Goal: Transaction & Acquisition: Purchase product/service

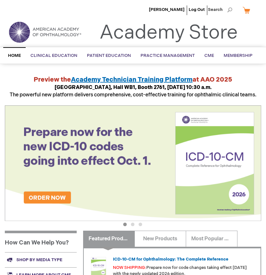
click at [264, 127] on main "Academy Store | American Academy of Ophthalmology Preview the Academy Technicia…" at bounding box center [133, 234] width 266 height 331
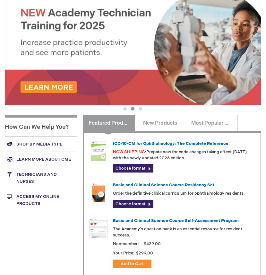
scroll to position [128, 0]
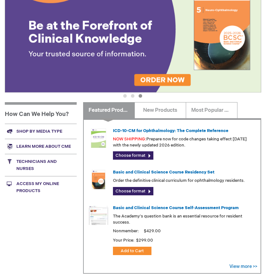
click at [26, 132] on link "Shop by media type" at bounding box center [41, 131] width 72 height 15
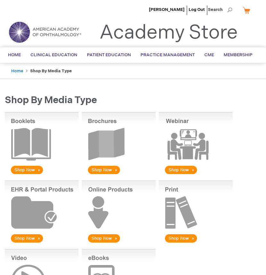
click at [178, 240] on img at bounding box center [196, 211] width 74 height 63
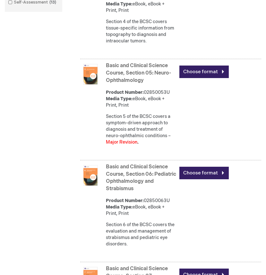
scroll to position [629, 0]
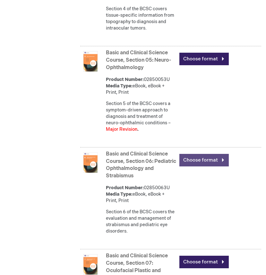
click at [222, 159] on link "Choose format" at bounding box center [203, 160] width 49 height 13
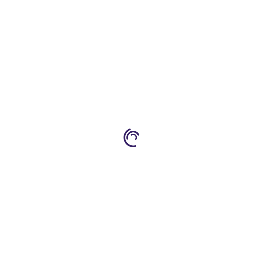
type input "0"
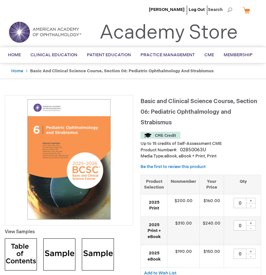
click at [249, 199] on div "+" at bounding box center [251, 200] width 10 height 5
type input "1"
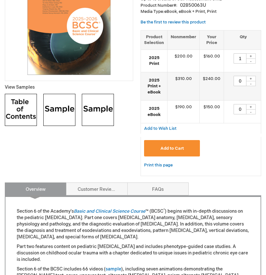
scroll to position [154, 0]
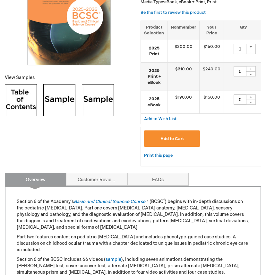
click at [177, 139] on span "Add to Cart" at bounding box center [172, 138] width 23 height 5
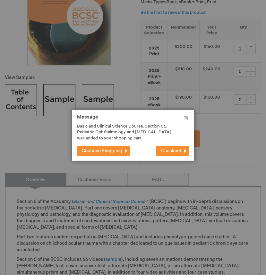
click at [97, 151] on span "Continue Shopping" at bounding box center [102, 150] width 40 height 5
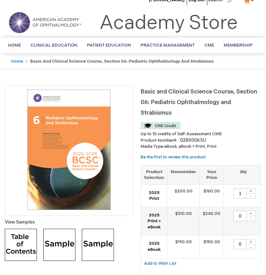
scroll to position [0, 0]
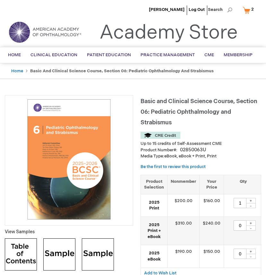
click at [247, 134] on div "Up to 15 credits of Self-Assessment CME" at bounding box center [201, 139] width 121 height 15
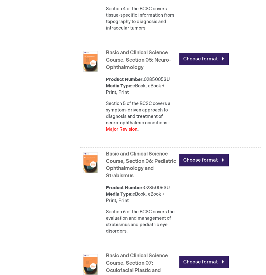
click at [255, 131] on div "Basic and Clinical Science Course, Section 05: Neuro-Ophthalmology Product Numb…" at bounding box center [183, 93] width 155 height 90
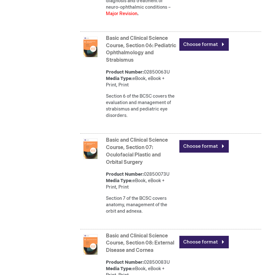
scroll to position [758, 0]
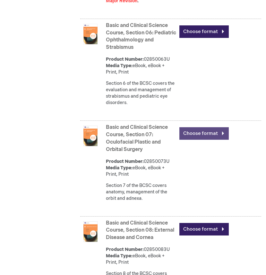
click at [220, 133] on link "Choose format" at bounding box center [203, 133] width 49 height 13
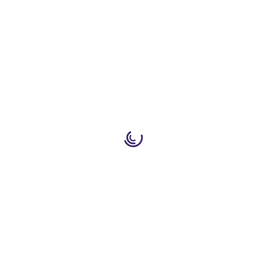
type input "0"
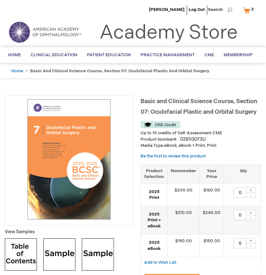
click at [250, 188] on div "+" at bounding box center [251, 189] width 10 height 5
type input "1"
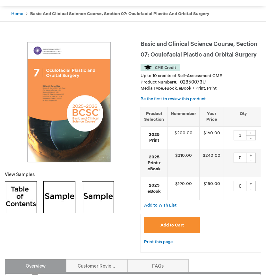
scroll to position [64, 0]
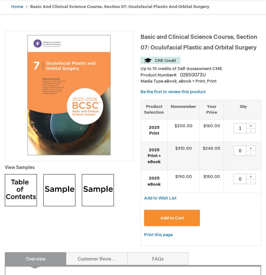
click at [172, 219] on span "Add to Cart" at bounding box center [172, 217] width 23 height 5
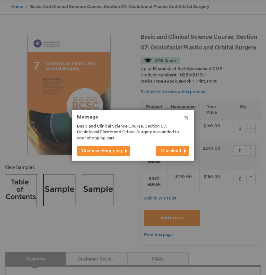
click at [115, 152] on span "Continue Shopping" at bounding box center [102, 150] width 40 height 5
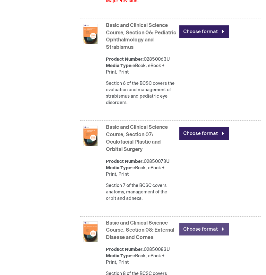
click at [222, 230] on link "Choose format" at bounding box center [203, 229] width 49 height 13
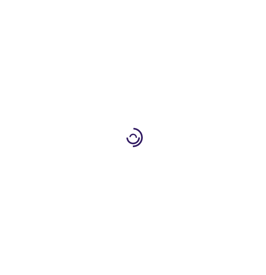
type input "0"
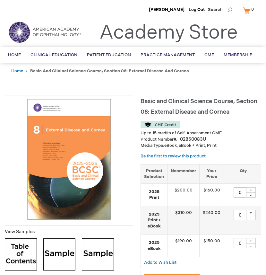
click at [250, 189] on div "+" at bounding box center [251, 189] width 10 height 5
type input "1"
click at [261, 199] on td "1 + -" at bounding box center [243, 194] width 39 height 22
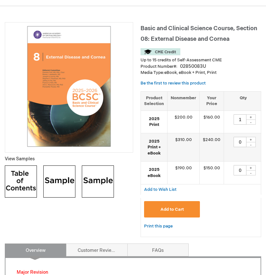
scroll to position [77, 0]
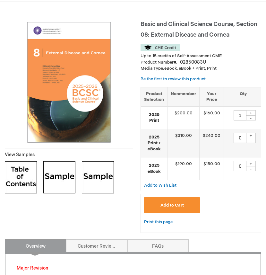
click at [176, 205] on span "Add to Cart" at bounding box center [172, 205] width 23 height 5
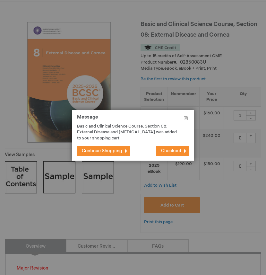
click at [168, 151] on span "Checkout" at bounding box center [171, 150] width 20 height 5
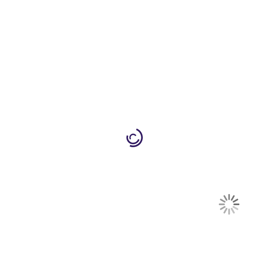
select select "US"
select select "31"
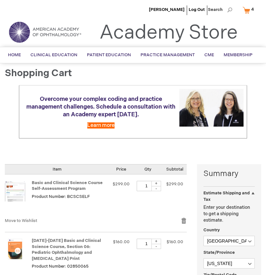
click at [157, 188] on div "-" at bounding box center [157, 188] width 10 height 5
type input "0"
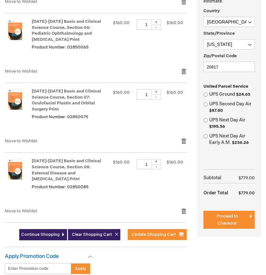
scroll to position [231, 0]
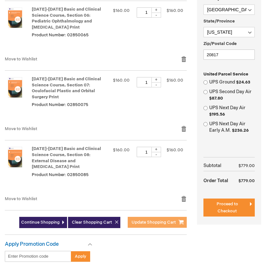
click at [160, 220] on span "Update Shopping Cart" at bounding box center [154, 222] width 44 height 5
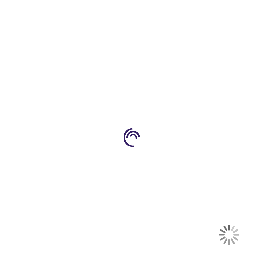
select select "US"
select select "31"
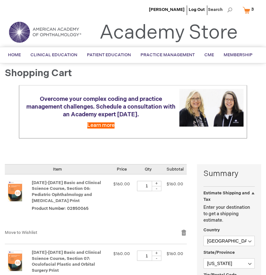
click at [263, 187] on main "Shopping Cart Overcome your complex coding and practice management challenges. …" at bounding box center [133, 272] width 266 height 408
click at [262, 180] on main "Shopping Cart Overcome your complex coding and practice management challenges. …" at bounding box center [133, 272] width 266 height 408
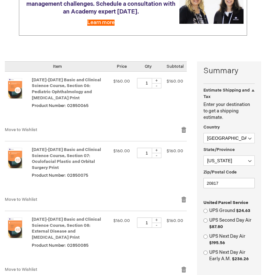
scroll to position [90, 0]
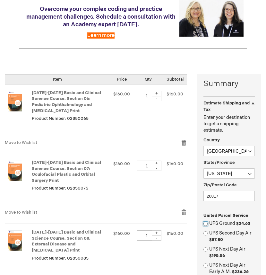
click at [206, 223] on input "UPS Ground $24.63" at bounding box center [206, 224] width 4 height 4
radio input "true"
click at [263, 213] on main "Shopping Cart Overcome your complex coding and practice management challenges. …" at bounding box center [133, 197] width 266 height 438
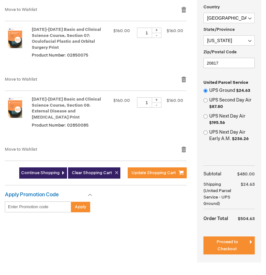
scroll to position [223, 0]
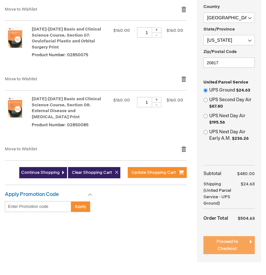
click at [228, 240] on span "Proceed to Checkout" at bounding box center [228, 245] width 22 height 12
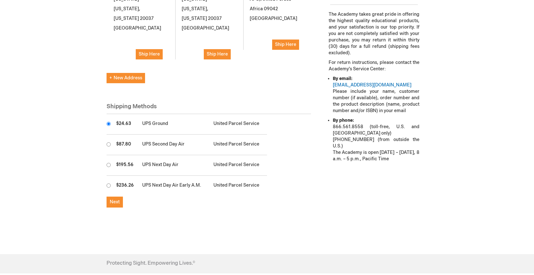
scroll to position [283, 0]
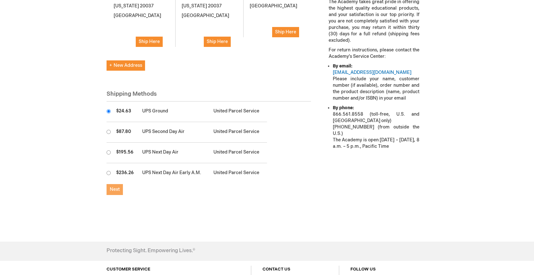
click at [113, 187] on span "Next" at bounding box center [115, 189] width 10 height 5
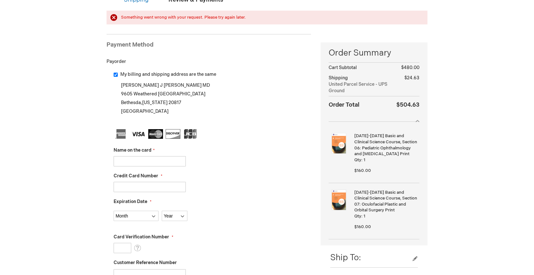
scroll to position [90, 0]
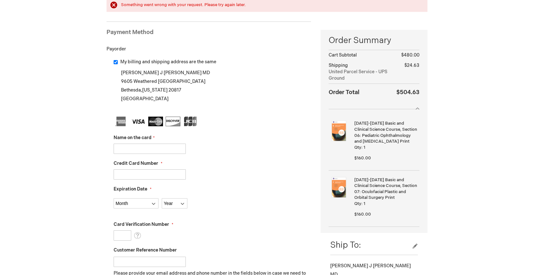
click at [130, 148] on input "Name on the card" at bounding box center [150, 149] width 72 height 10
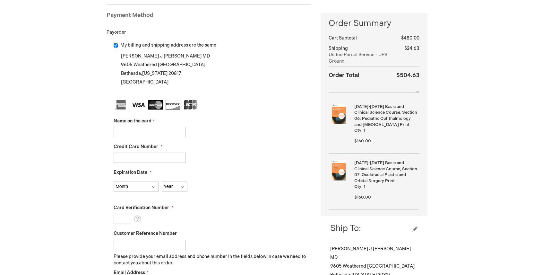
type input "[PERSON_NAME]"
type input "4011051003550789"
select select "9"
select select "2027"
drag, startPoint x: 160, startPoint y: 160, endPoint x: 109, endPoint y: 154, distance: 51.0
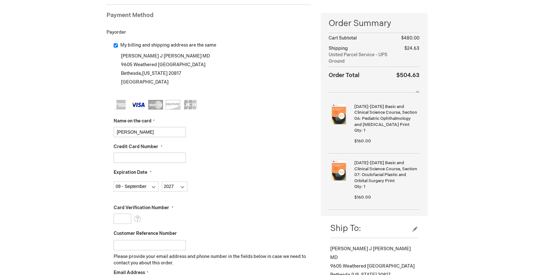
click at [109, 154] on div "My billing and shipping address are the same Keith J Wroblewski MD 9605 Weather…" at bounding box center [209, 194] width 205 height 304
type input "4306799000802645"
click at [125, 195] on fieldset "Name on the card Keith Wroblewski Credit Card Number 4306799000802645 Expiratio…" at bounding box center [212, 213] width 197 height 227
click at [144, 188] on select "Month 01 - January 02 - February 03 - March 04 - April 05 - May 06 - June 07 - …" at bounding box center [136, 186] width 45 height 10
select select "6"
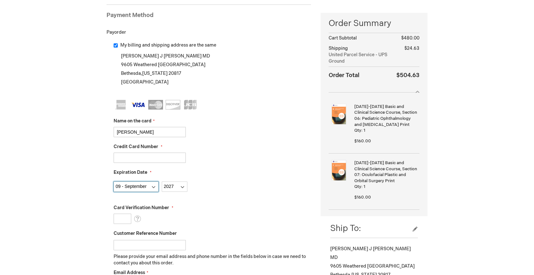
click at [114, 181] on select "Month 01 - January 02 - February 03 - March 04 - April 05 - May 06 - June 07 - …" at bounding box center [136, 186] width 45 height 10
click at [123, 219] on input "Card Verification Number" at bounding box center [123, 219] width 18 height 10
type input "803"
click at [218, 223] on div "Card Verification Number 803 What is this?" at bounding box center [212, 214] width 197 height 19
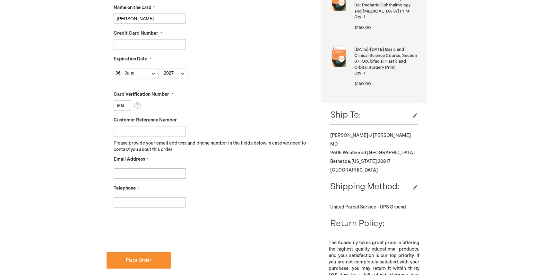
scroll to position [205, 0]
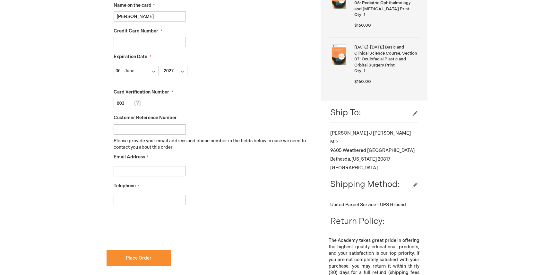
checkbox input "true"
click at [132, 197] on input "Telephone" at bounding box center [150, 200] width 72 height 10
click at [128, 169] on input "Email Address" at bounding box center [150, 171] width 72 height 10
type input "wroboeye@hotmail.com"
type input "2404619501"
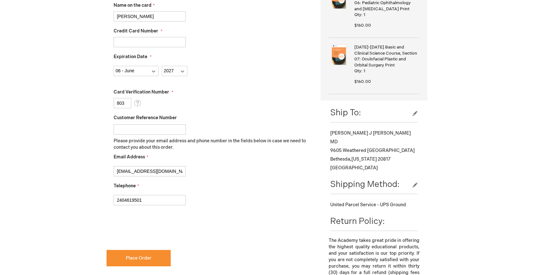
click at [266, 143] on div "Keith Wroblewski Log Out Search My Cart 3 3 items CLOSE RECENTLY ADDED ITEM(S) …" at bounding box center [267, 163] width 534 height 737
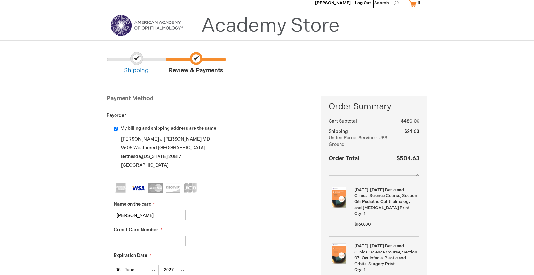
scroll to position [0, 0]
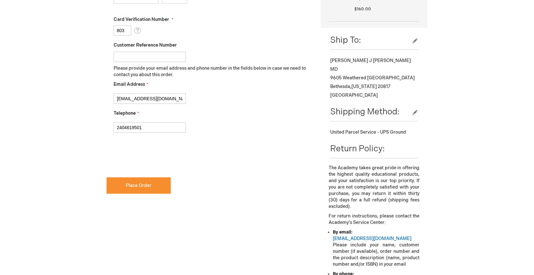
scroll to position [283, 0]
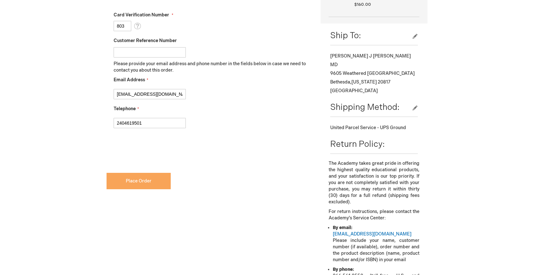
click at [135, 178] on button "Place Order" at bounding box center [139, 181] width 64 height 16
